Goal: Transaction & Acquisition: Obtain resource

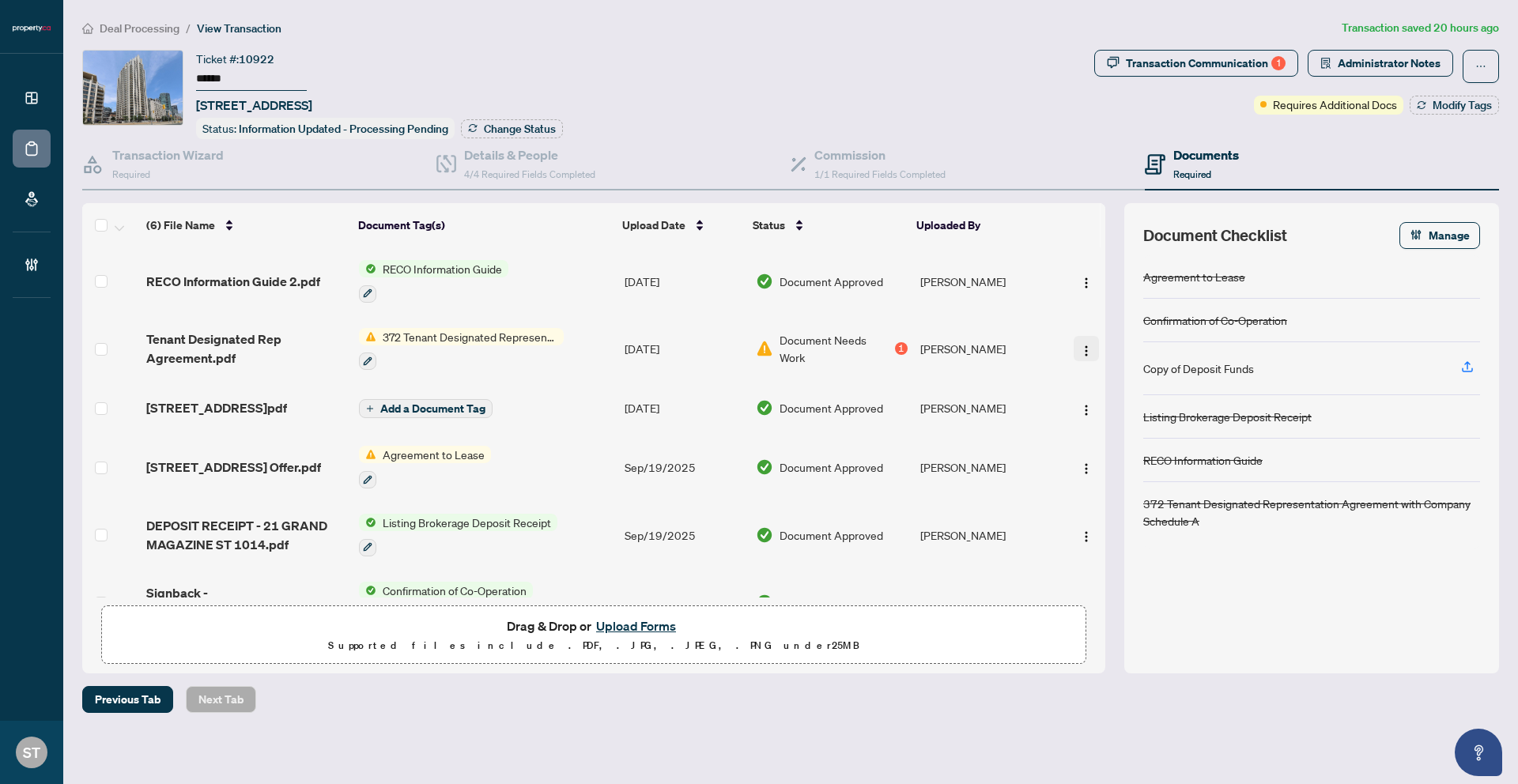
click at [1080, 350] on img "button" at bounding box center [1087, 351] width 13 height 13
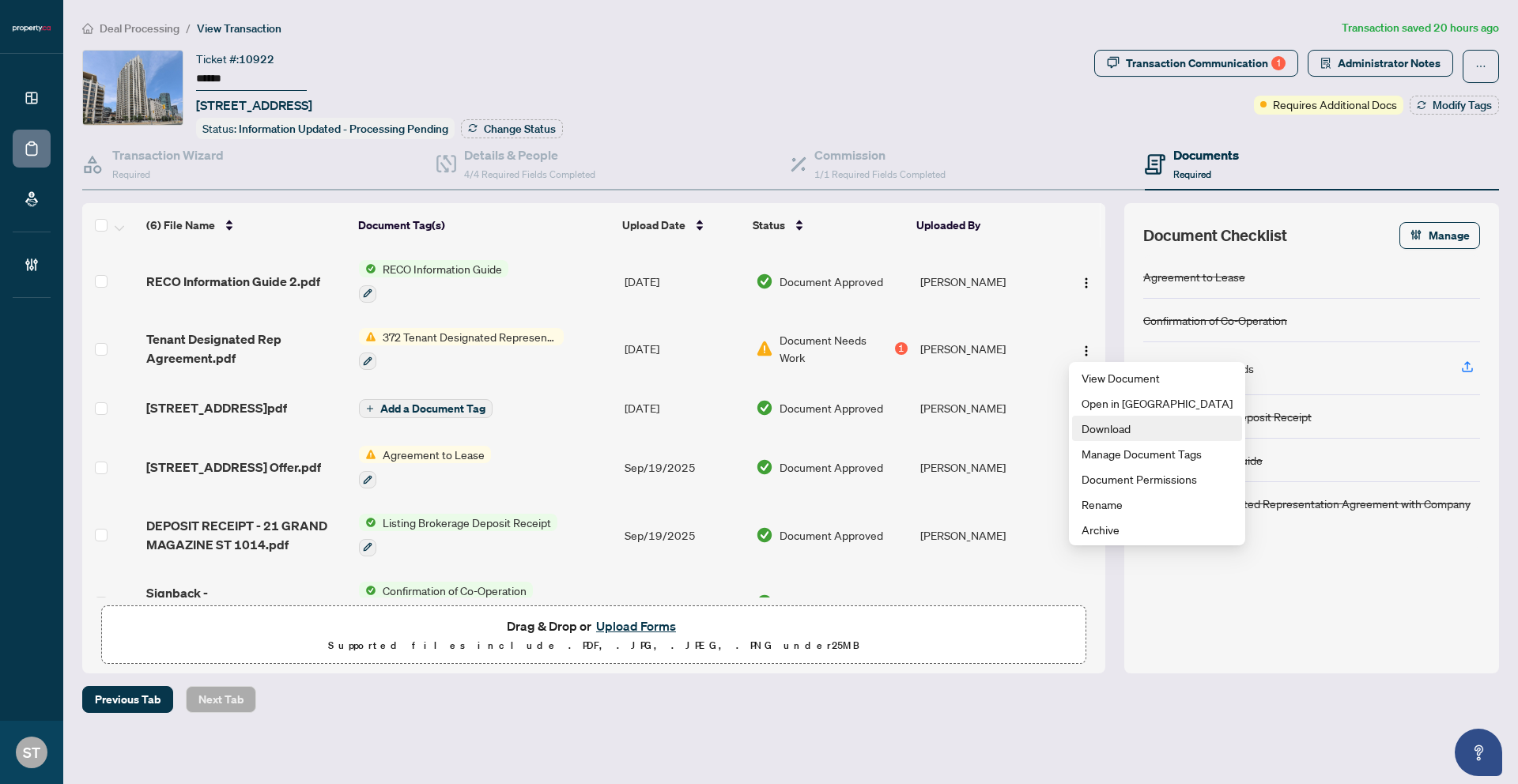
click at [1087, 419] on span "Download" at bounding box center [1156, 428] width 151 height 18
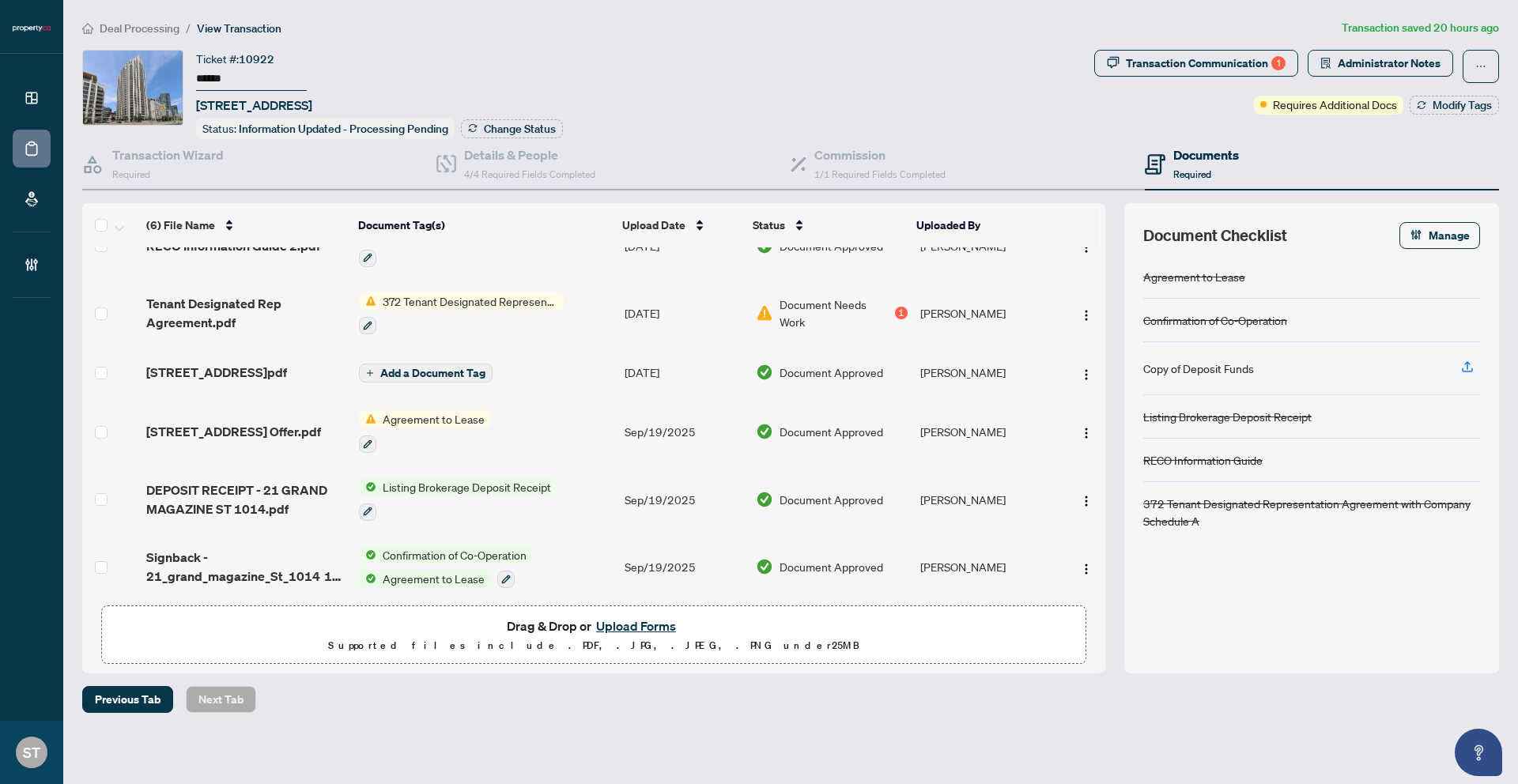
scroll to position [55, 0]
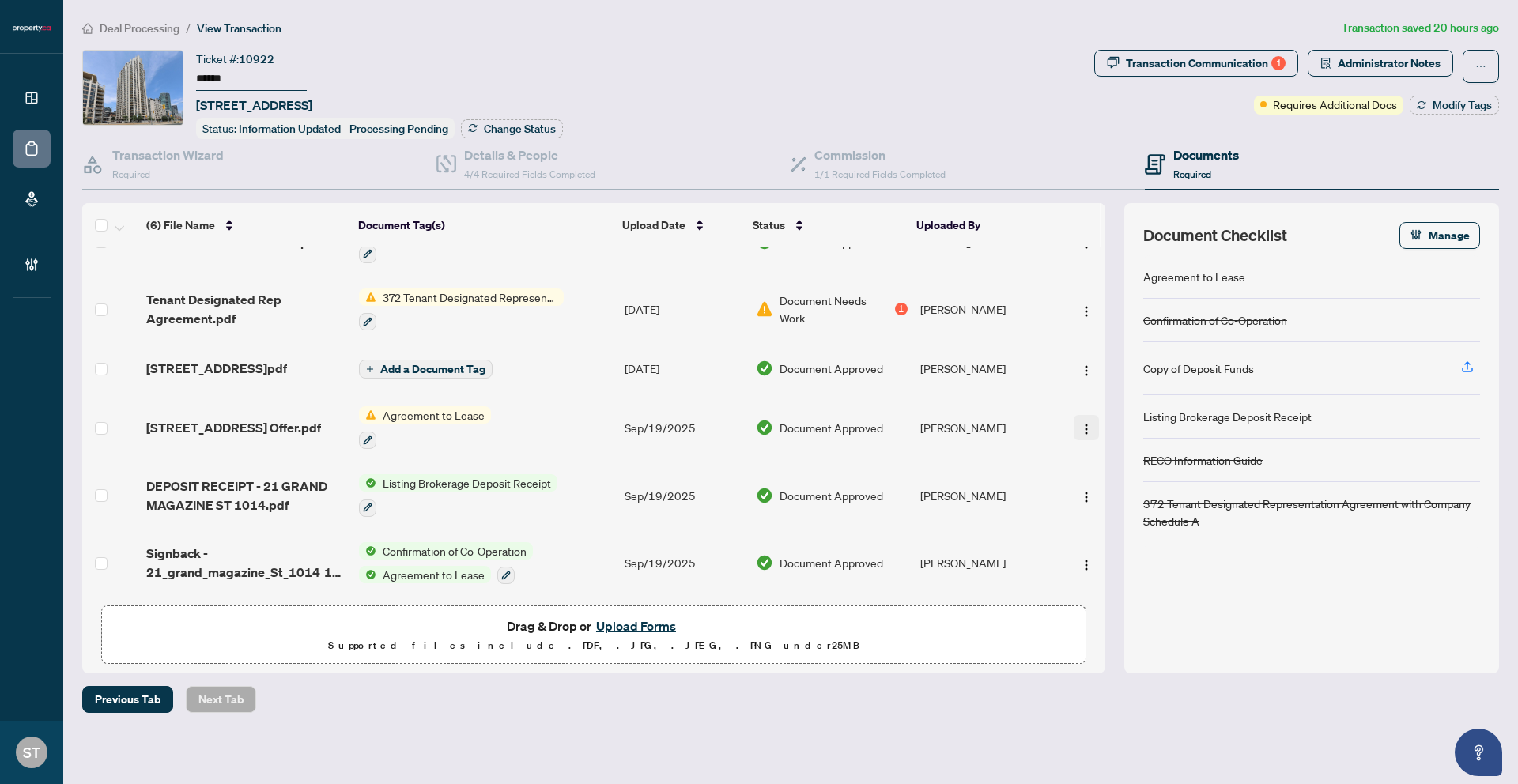
click at [1080, 426] on img "button" at bounding box center [1087, 429] width 13 height 13
click at [1104, 512] on li "Download" at bounding box center [1157, 502] width 170 height 25
click at [1165, 67] on div "Transaction Communication 1" at bounding box center [1205, 63] width 160 height 25
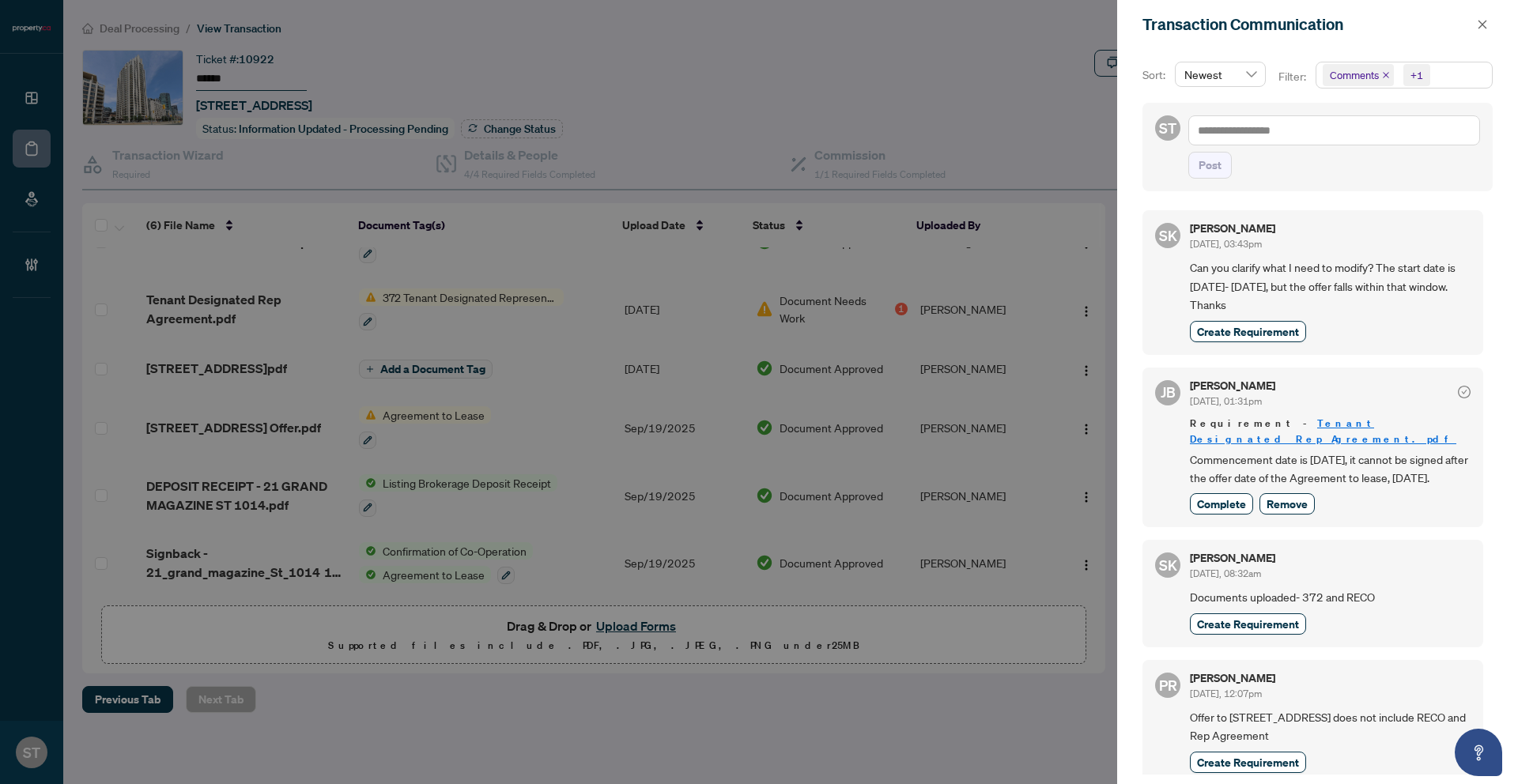
scroll to position [2, 0]
click at [573, 223] on div at bounding box center [759, 392] width 1518 height 784
drag, startPoint x: 1479, startPoint y: 26, endPoint x: 1466, endPoint y: 30, distance: 13.6
click at [1479, 26] on icon "close" at bounding box center [1482, 25] width 11 height 11
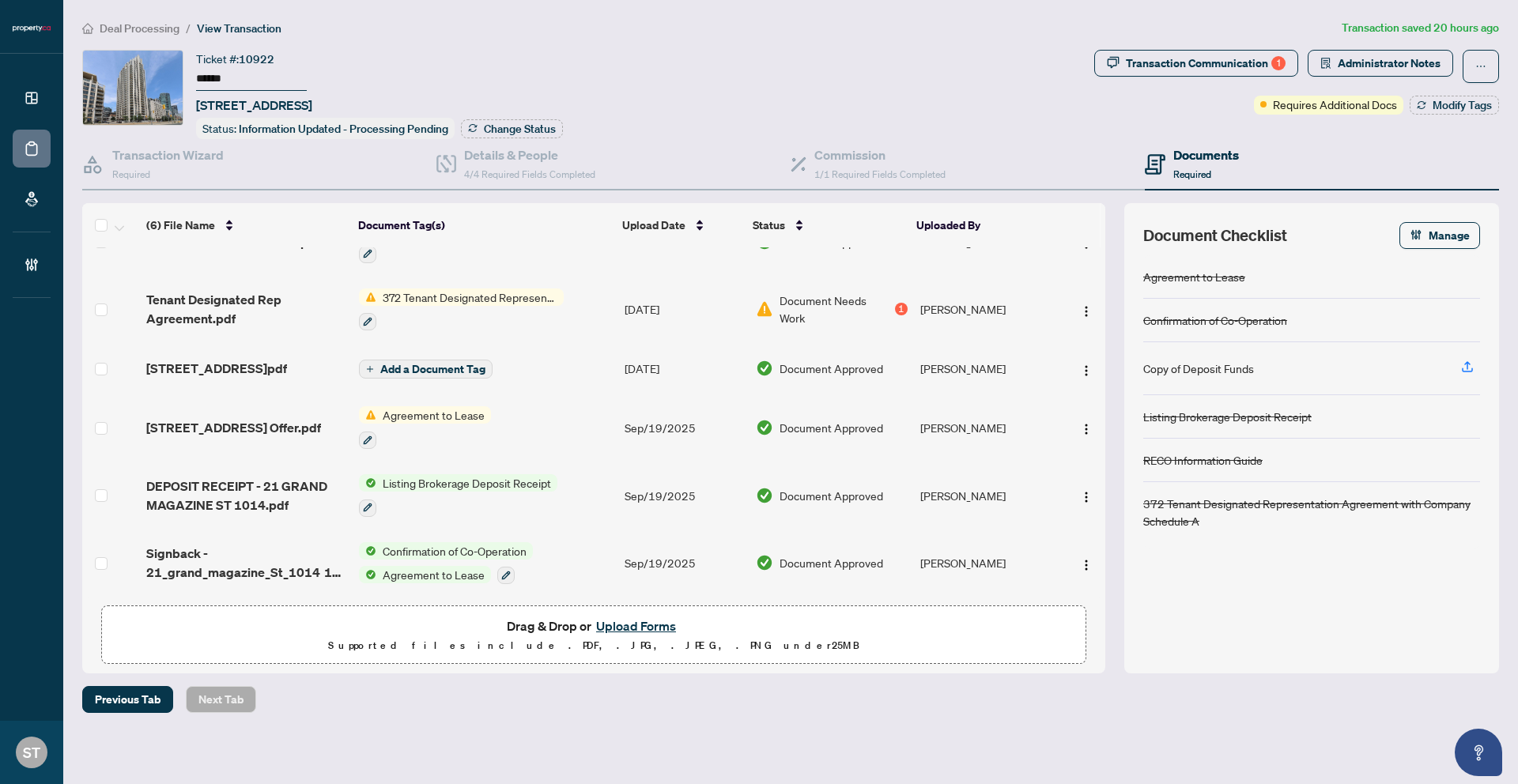
click at [481, 408] on span "Agreement to Lease" at bounding box center [433, 415] width 115 height 18
click at [522, 409] on td "Agreement to Lease" at bounding box center [485, 428] width 265 height 68
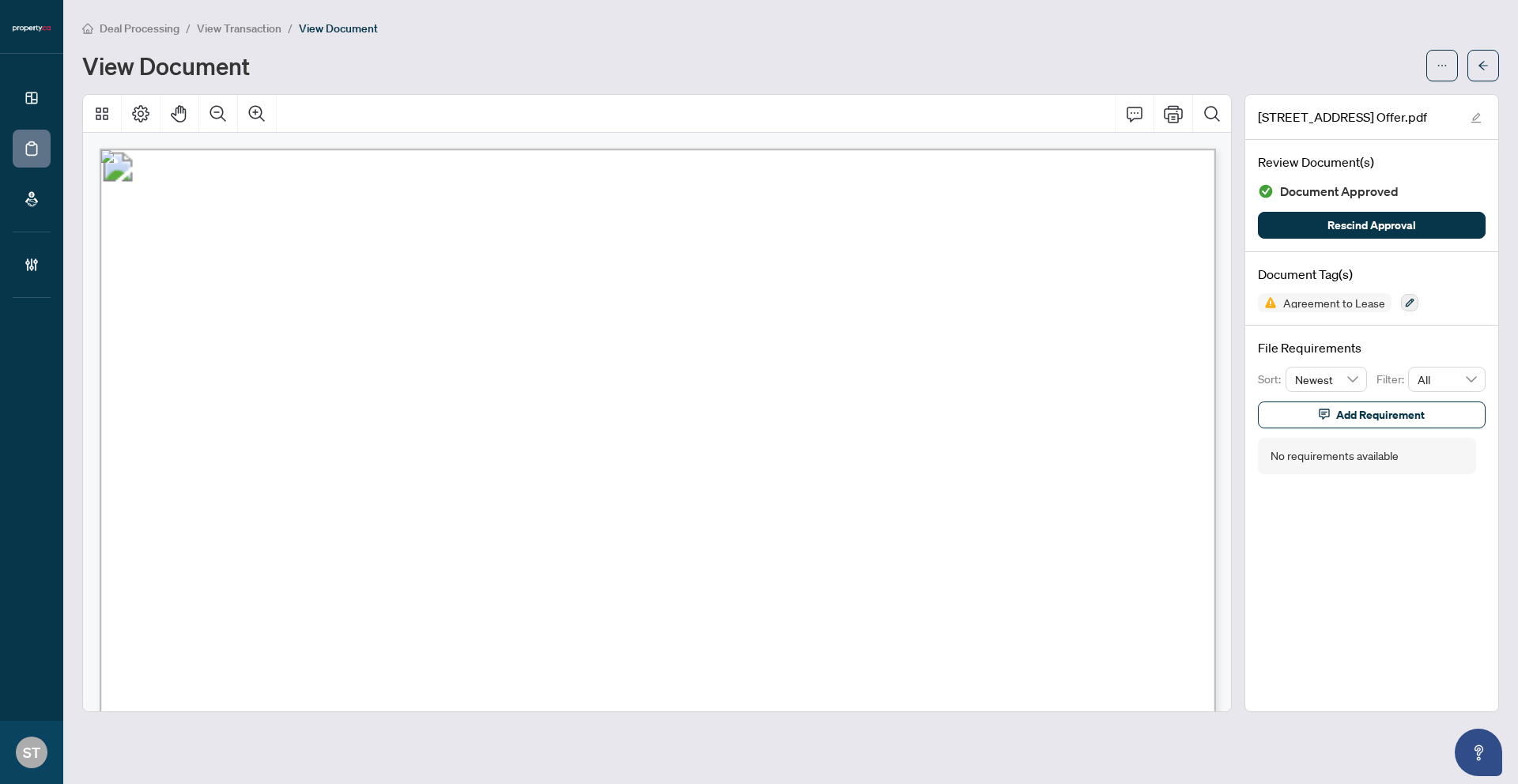
click at [251, 30] on span "View Transaction" at bounding box center [239, 28] width 85 height 14
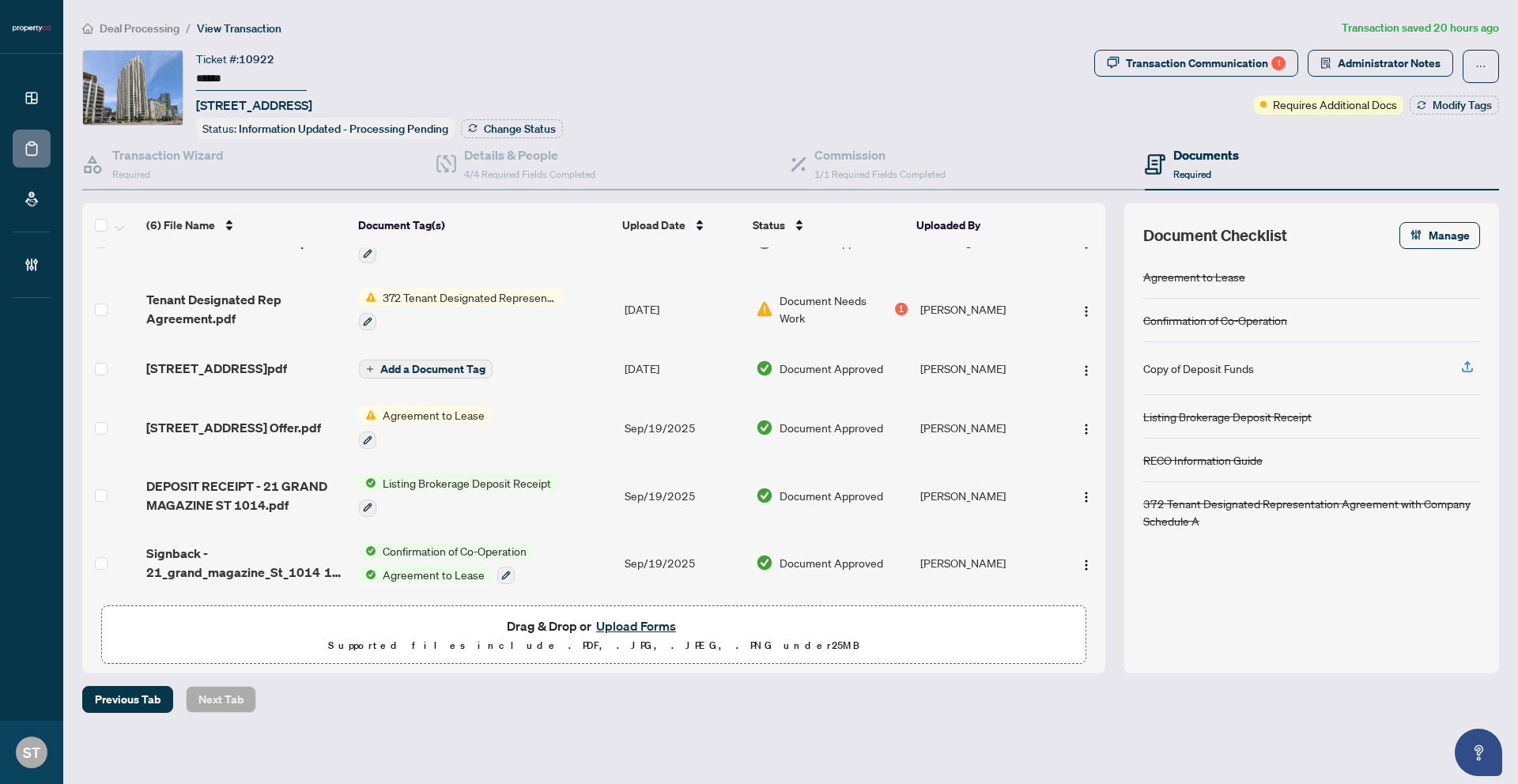
scroll to position [55, 0]
click at [1080, 559] on img "button" at bounding box center [1087, 565] width 13 height 13
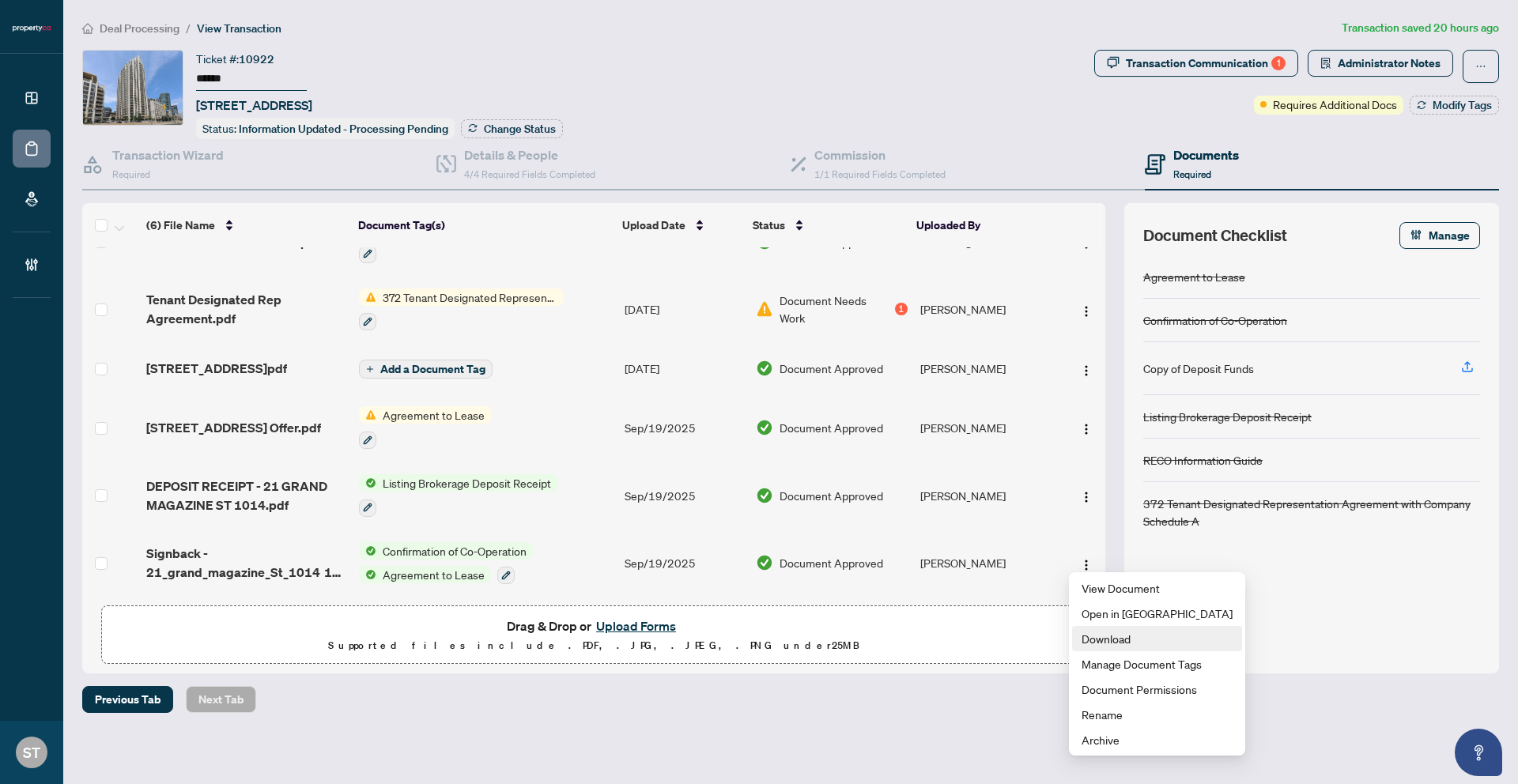
click at [1086, 633] on span "Download" at bounding box center [1156, 638] width 151 height 18
